Goal: Navigation & Orientation: Find specific page/section

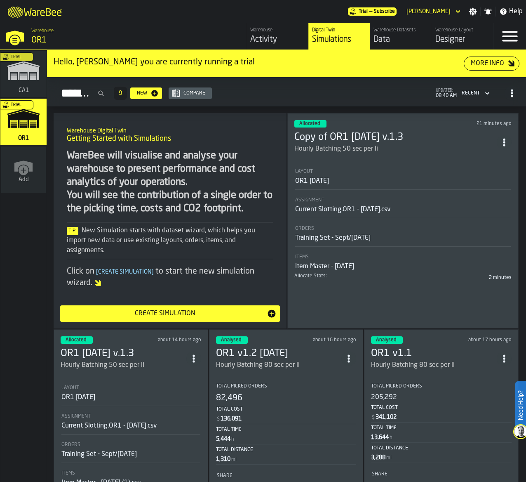
drag, startPoint x: 27, startPoint y: 122, endPoint x: 140, endPoint y: 88, distance: 118.4
click at [26, 122] on div "Trial" at bounding box center [22, 124] width 46 height 48
click at [393, 34] on div "Data" at bounding box center [401, 40] width 55 height 12
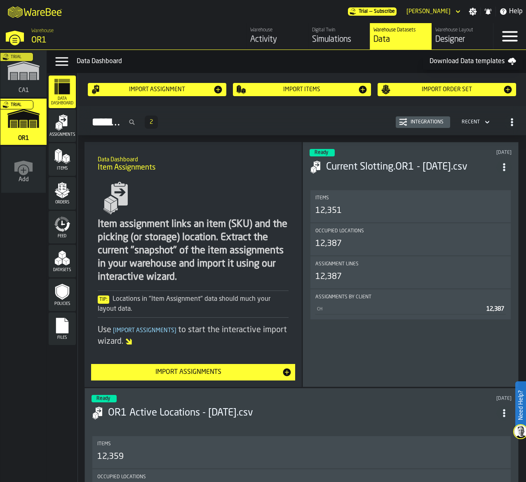
click at [66, 184] on icon "menu Orders" at bounding box center [62, 187] width 8 height 9
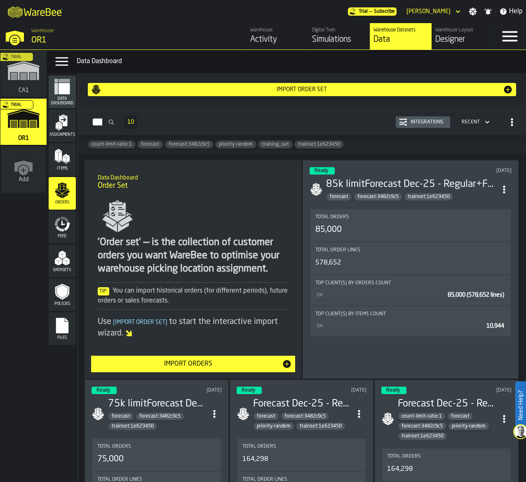
click at [59, 326] on rect "menu Files" at bounding box center [62, 329] width 12 height 6
